Goal: Information Seeking & Learning: Learn about a topic

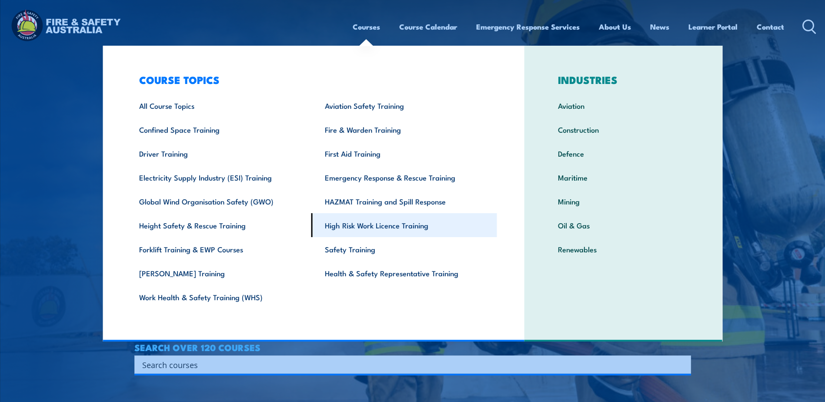
click at [364, 227] on link "High Risk Work Licence Training" at bounding box center [404, 225] width 186 height 24
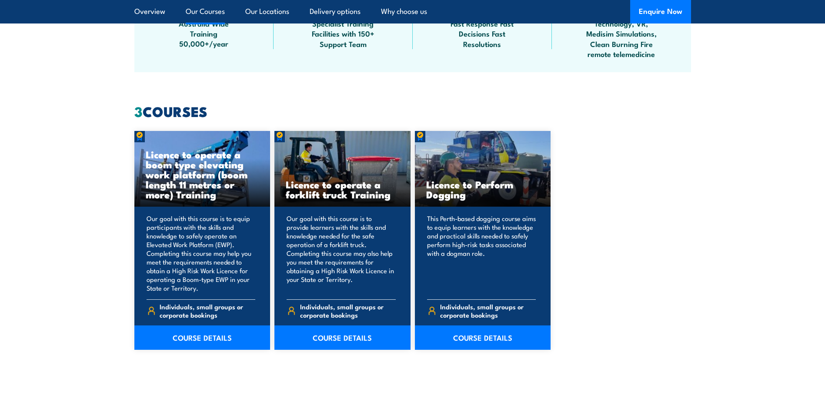
scroll to position [826, 0]
